Goal: Information Seeking & Learning: Compare options

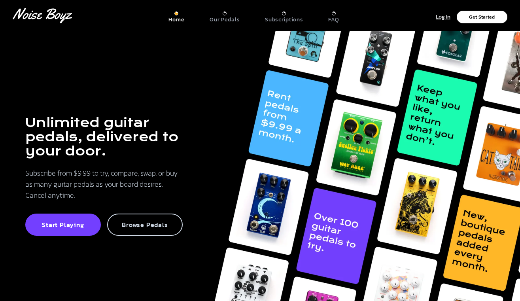
click at [138, 220] on p "Browse Pedals" at bounding box center [145, 224] width 58 height 8
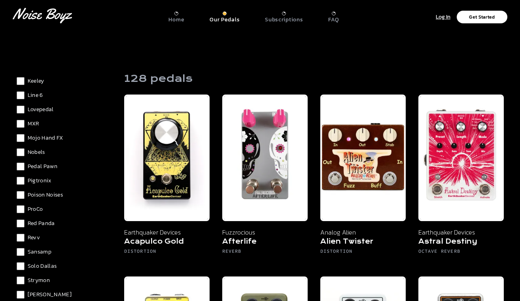
scroll to position [535, 0]
click at [48, 110] on span "Lovepedal" at bounding box center [41, 109] width 26 height 8
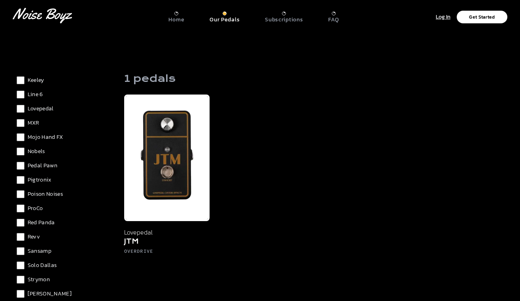
click at [36, 107] on span "Lovepedal" at bounding box center [41, 109] width 26 height 8
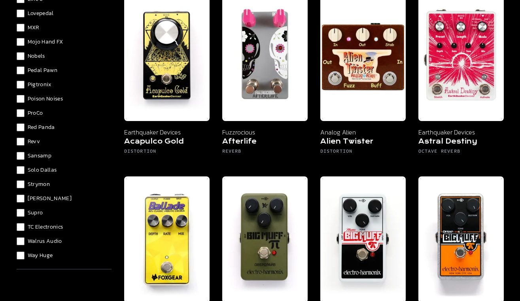
scroll to position [101, 0]
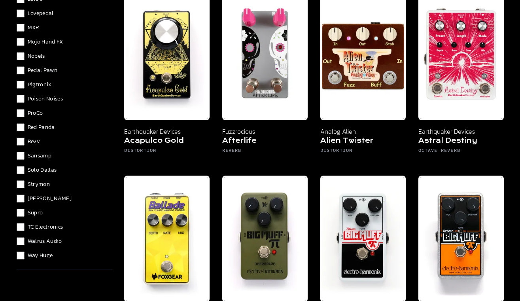
click at [33, 241] on span "Walrus Audio" at bounding box center [45, 241] width 34 height 8
